Goal: Find specific page/section: Find specific page/section

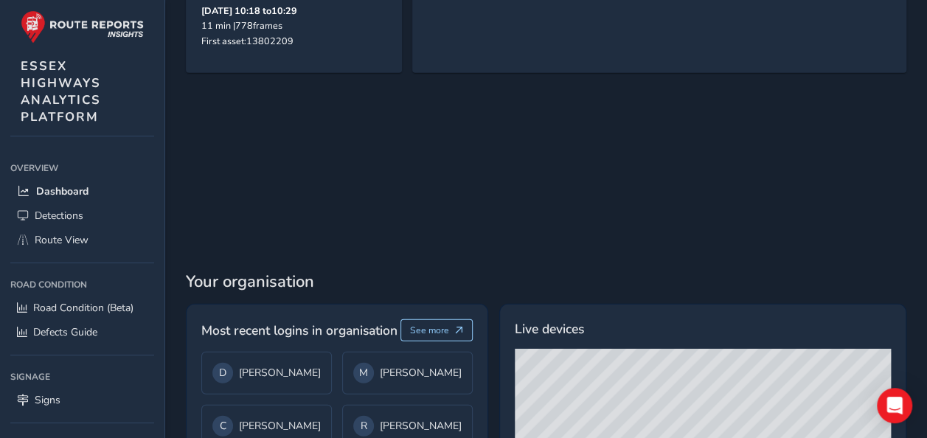
scroll to position [1737, 0]
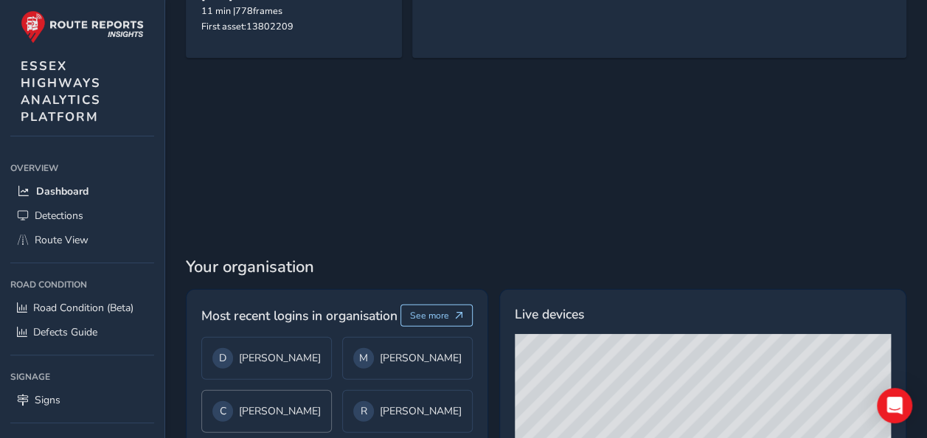
click at [324, 390] on div "C Carly Bell" at bounding box center [266, 411] width 130 height 43
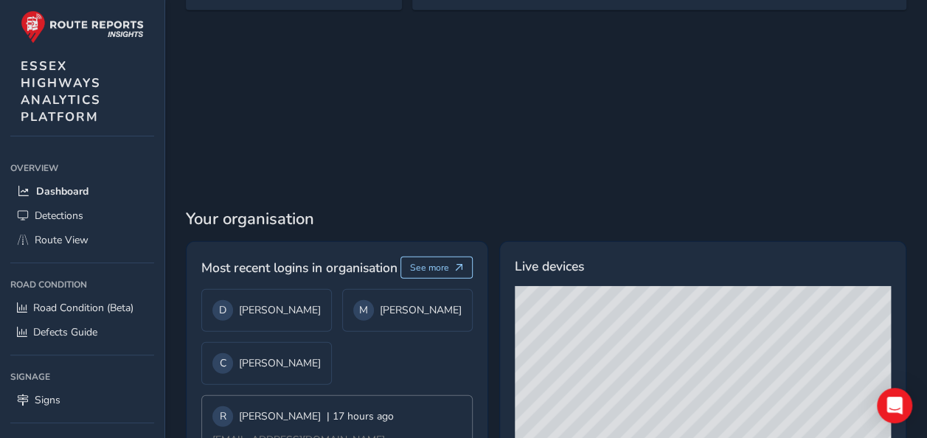
scroll to position [1808, 0]
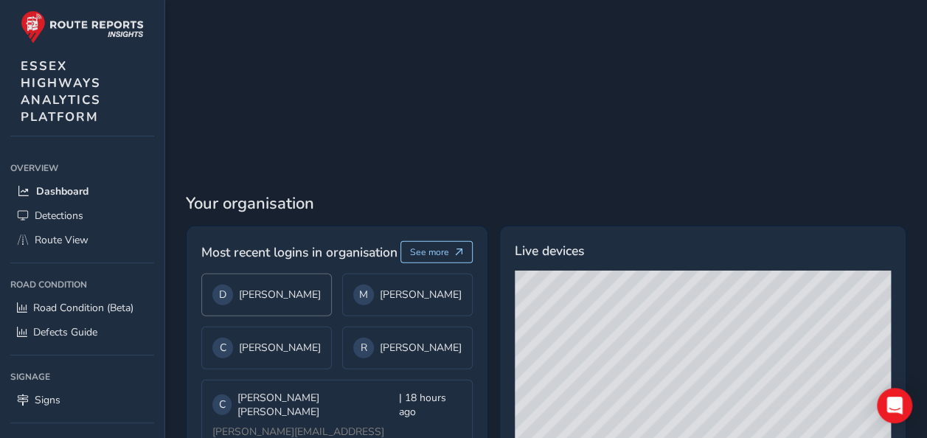
click at [299, 285] on div "D David Wiltshire" at bounding box center [266, 295] width 108 height 21
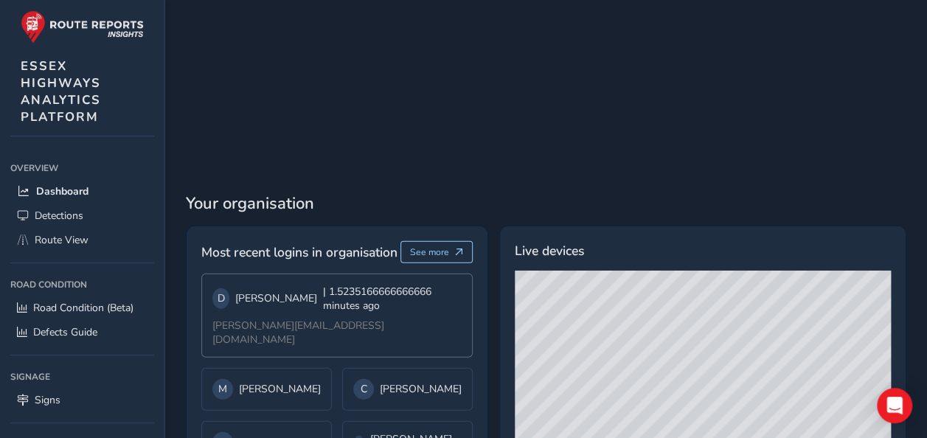
scroll to position [1808, 0]
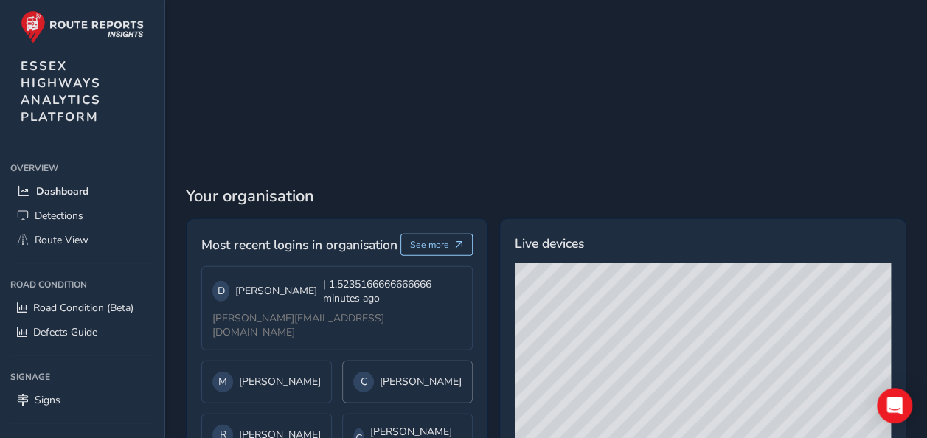
click at [376, 372] on div "C Carly Bell" at bounding box center [407, 382] width 108 height 21
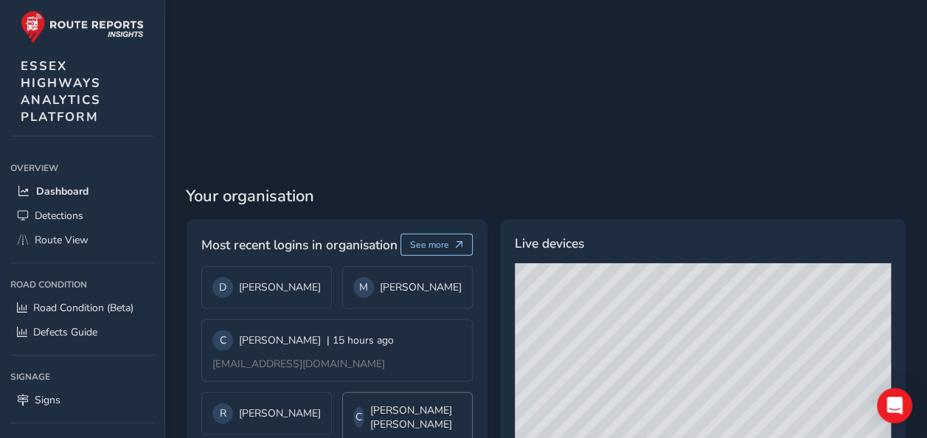
click at [385, 392] on div "C Charlie Roy Plaster" at bounding box center [407, 417] width 130 height 50
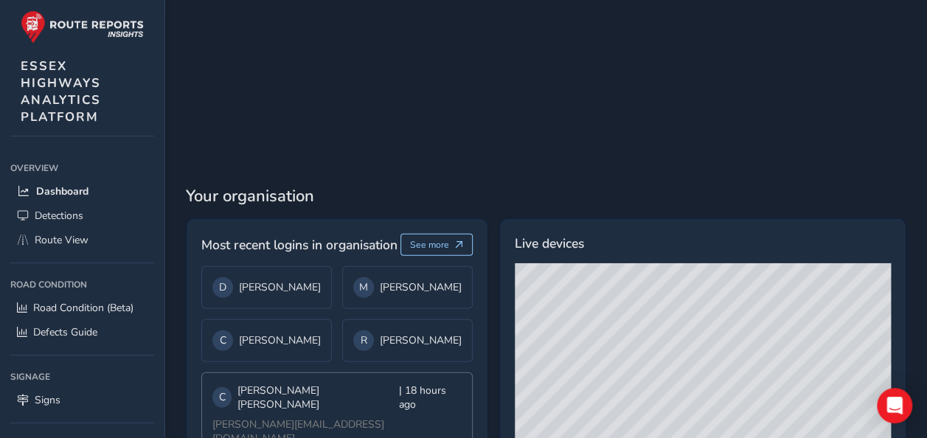
scroll to position [1800, 0]
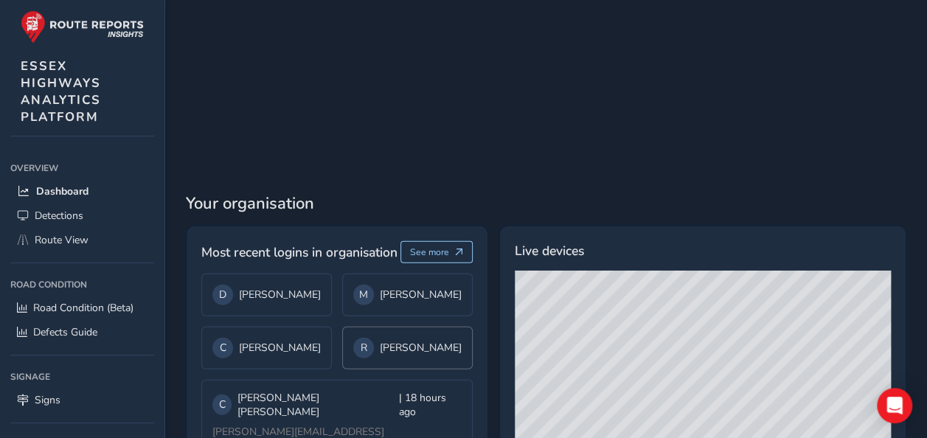
click at [360, 341] on span "R" at bounding box center [363, 348] width 7 height 14
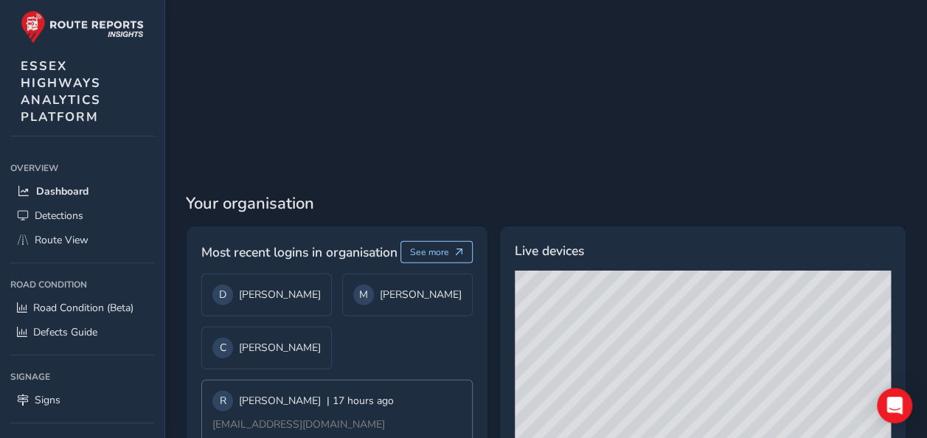
scroll to position [1808, 0]
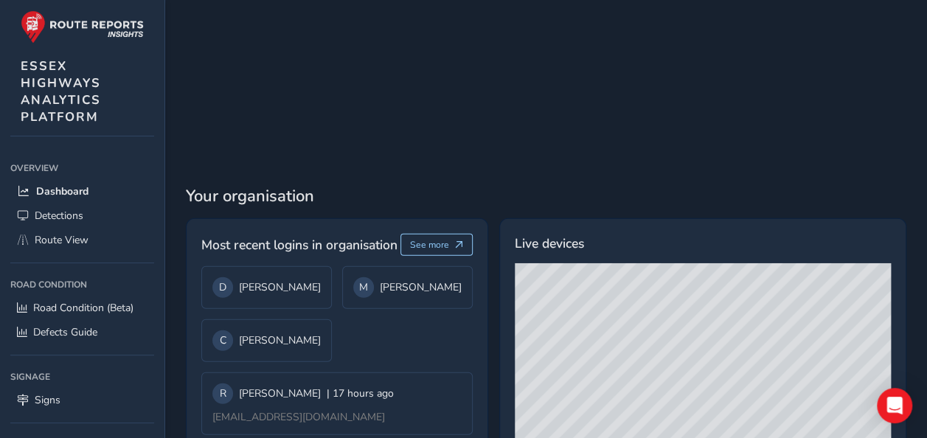
click at [304, 292] on div "D David Wiltshire M Mike Reid C Carly Bell R Rima Tubiene | 17 hours ago rima.t…" at bounding box center [336, 380] width 271 height 229
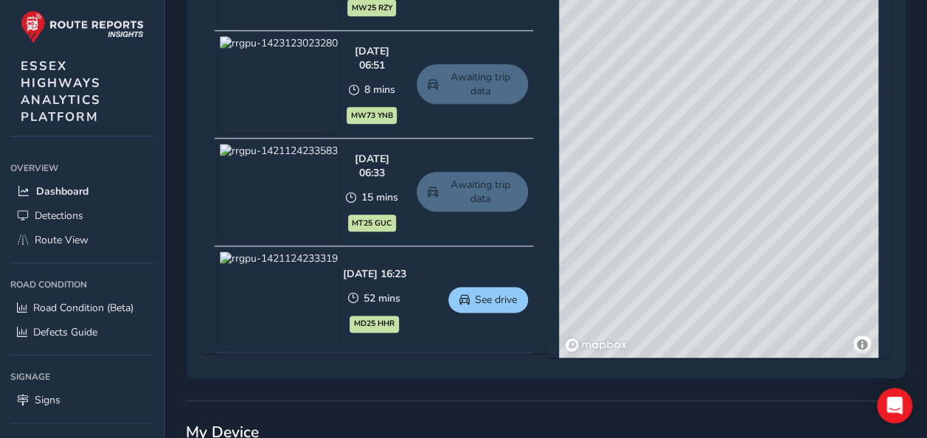
scroll to position [776, 0]
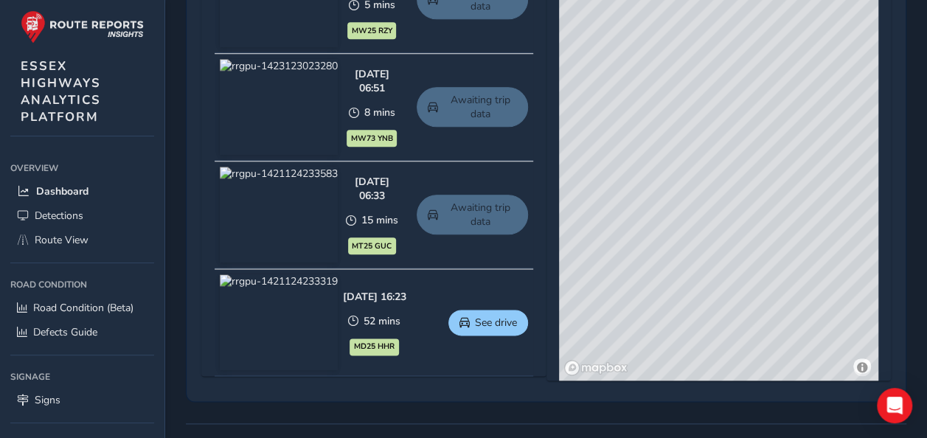
click at [327, 296] on img at bounding box center [279, 322] width 118 height 96
click at [476, 332] on button "See drive" at bounding box center [488, 323] width 80 height 26
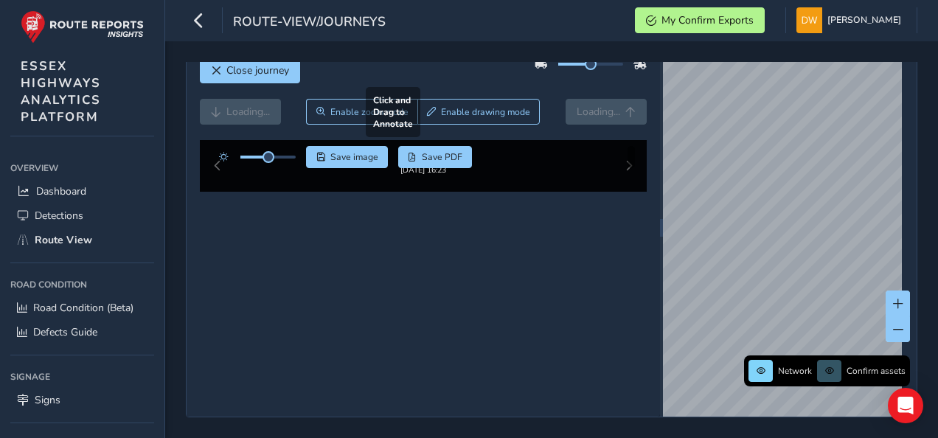
scroll to position [83, 0]
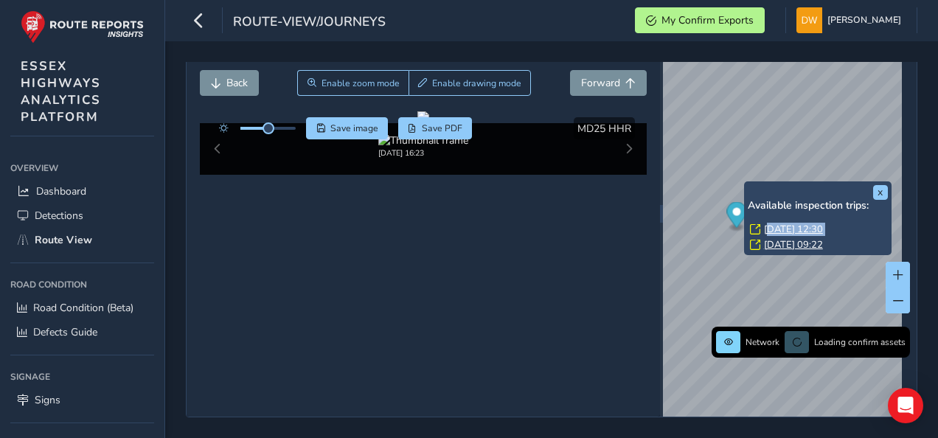
drag, startPoint x: 764, startPoint y: 206, endPoint x: 765, endPoint y: 197, distance: 8.9
click at [768, 223] on div "[DATE] 12:30 [DATE] 09:22" at bounding box center [818, 238] width 140 height 31
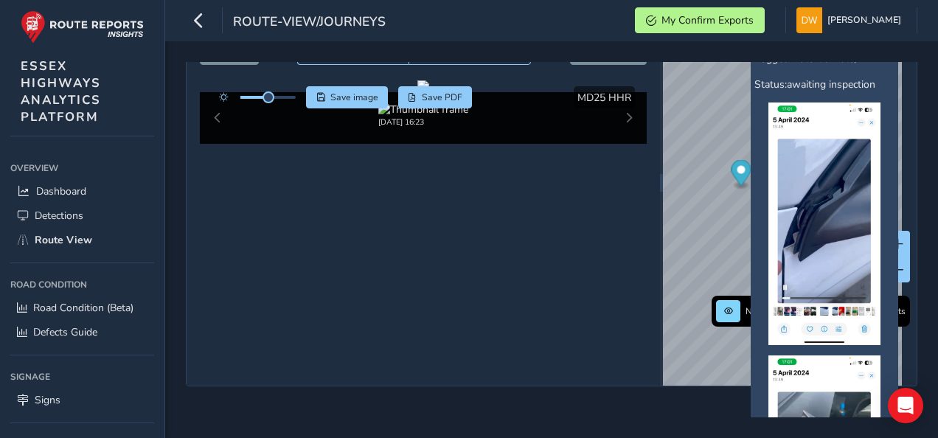
click at [795, 233] on img at bounding box center [824, 223] width 112 height 243
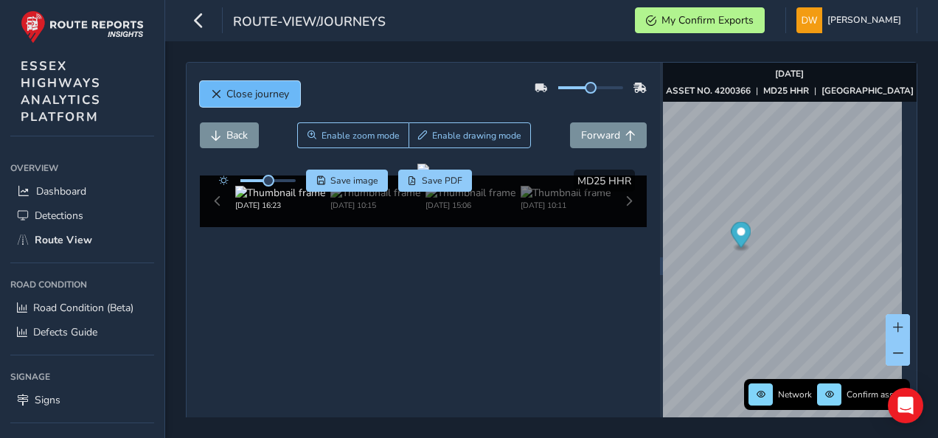
click at [259, 94] on span "Close journey" at bounding box center [257, 94] width 63 height 14
